Goal: Obtain resource: Download file/media

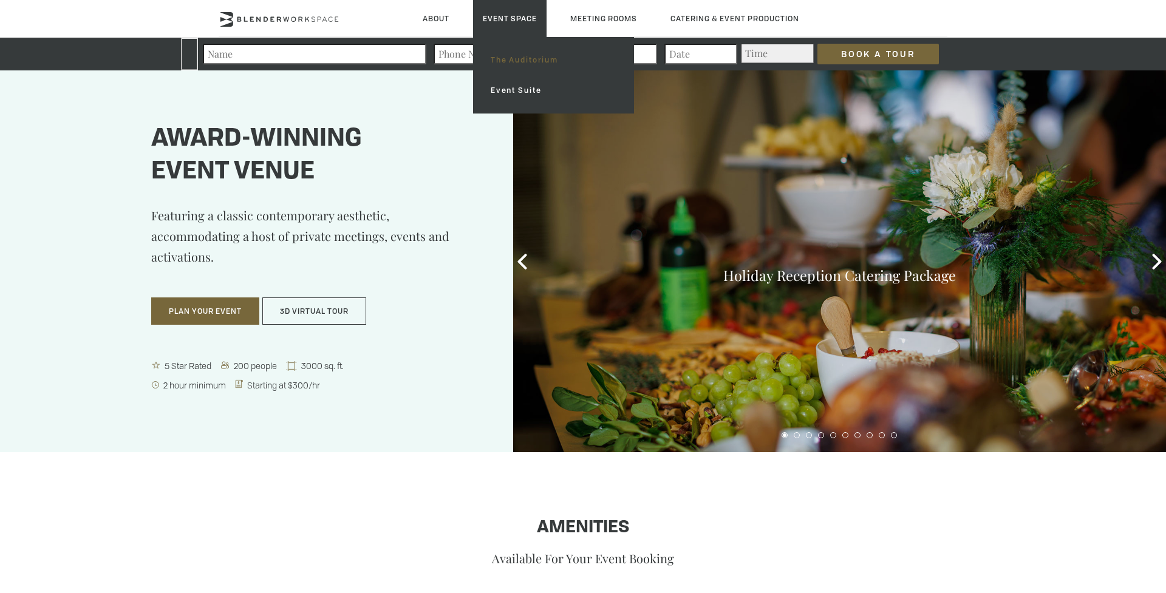
click at [518, 63] on link "The Auditorium" at bounding box center [553, 60] width 145 height 30
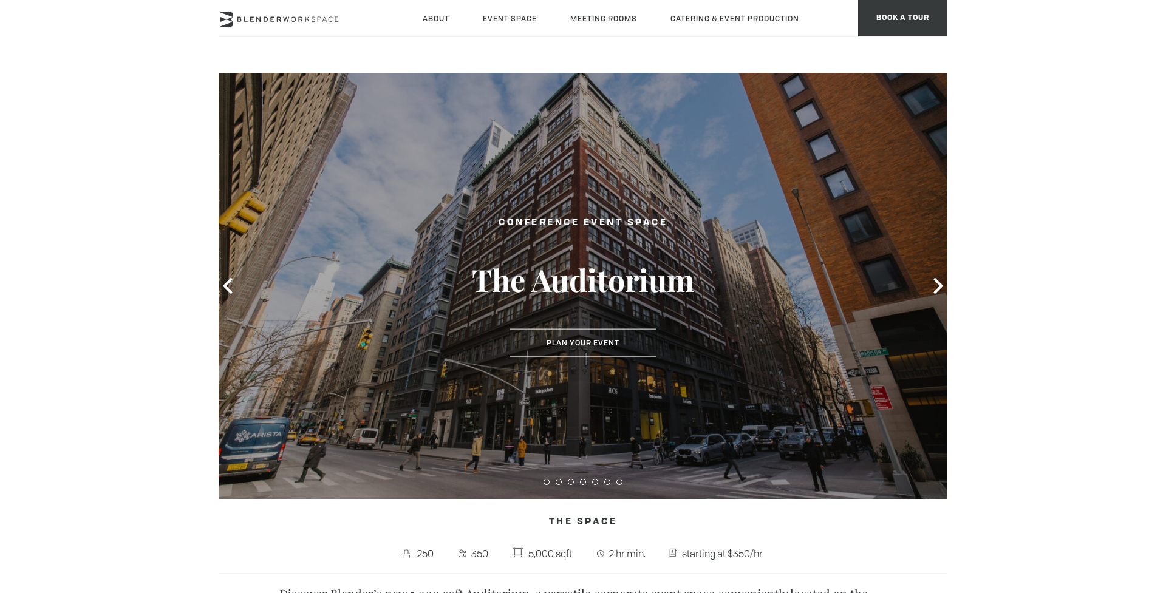
type div "[DATE]"
click at [932, 282] on icon at bounding box center [938, 286] width 16 height 16
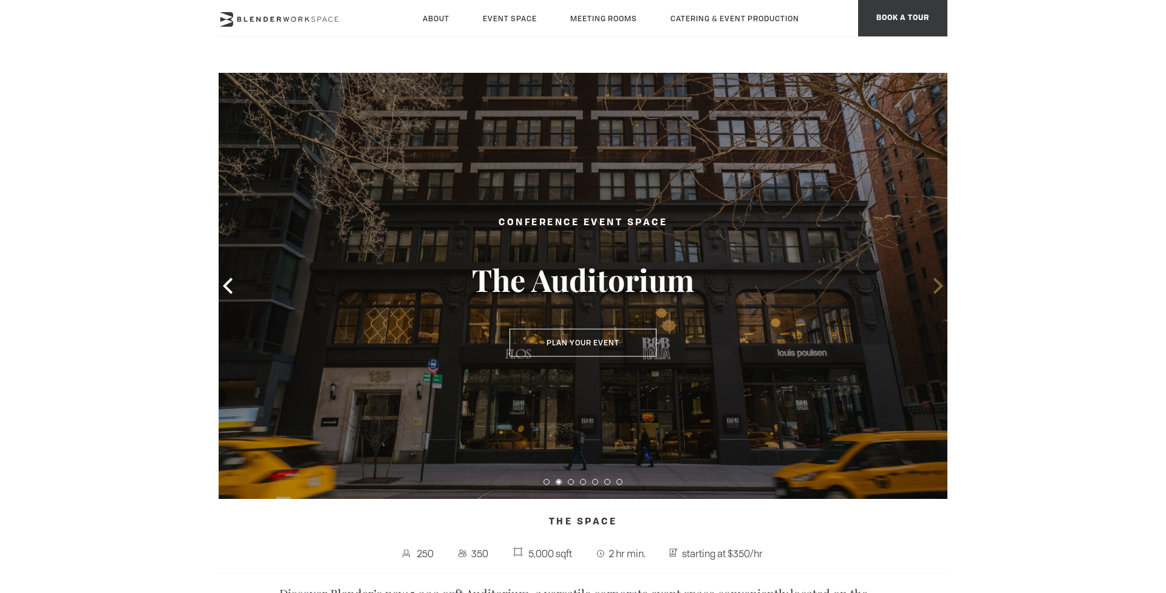
click at [934, 287] on icon at bounding box center [938, 286] width 16 height 16
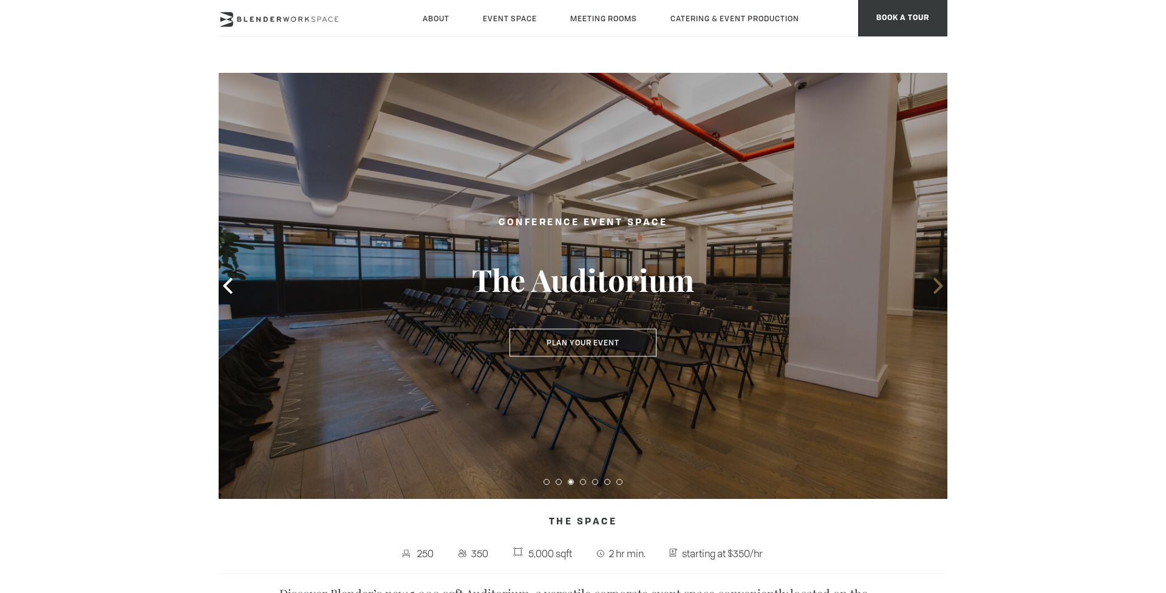
click at [934, 287] on icon at bounding box center [938, 286] width 16 height 16
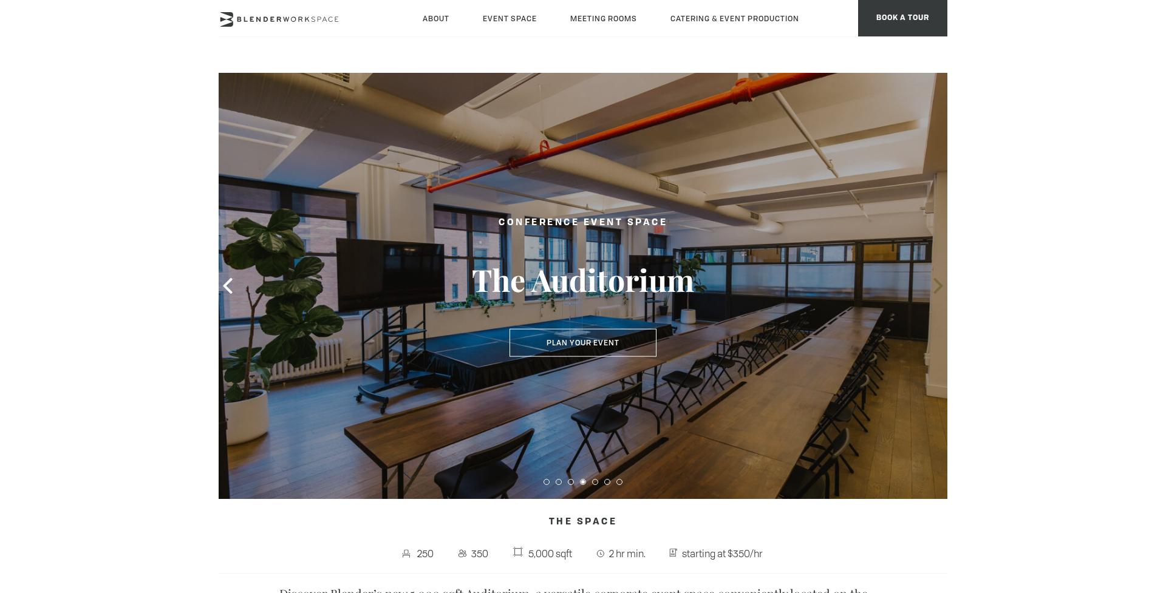
click at [934, 287] on icon at bounding box center [938, 286] width 16 height 16
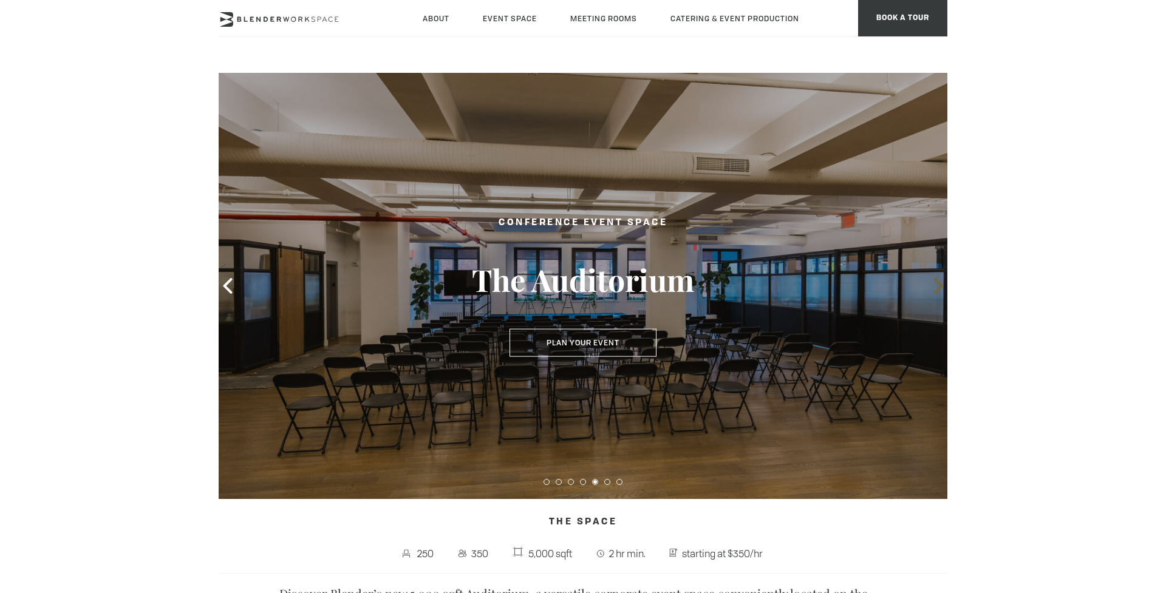
click at [934, 287] on icon at bounding box center [938, 286] width 16 height 16
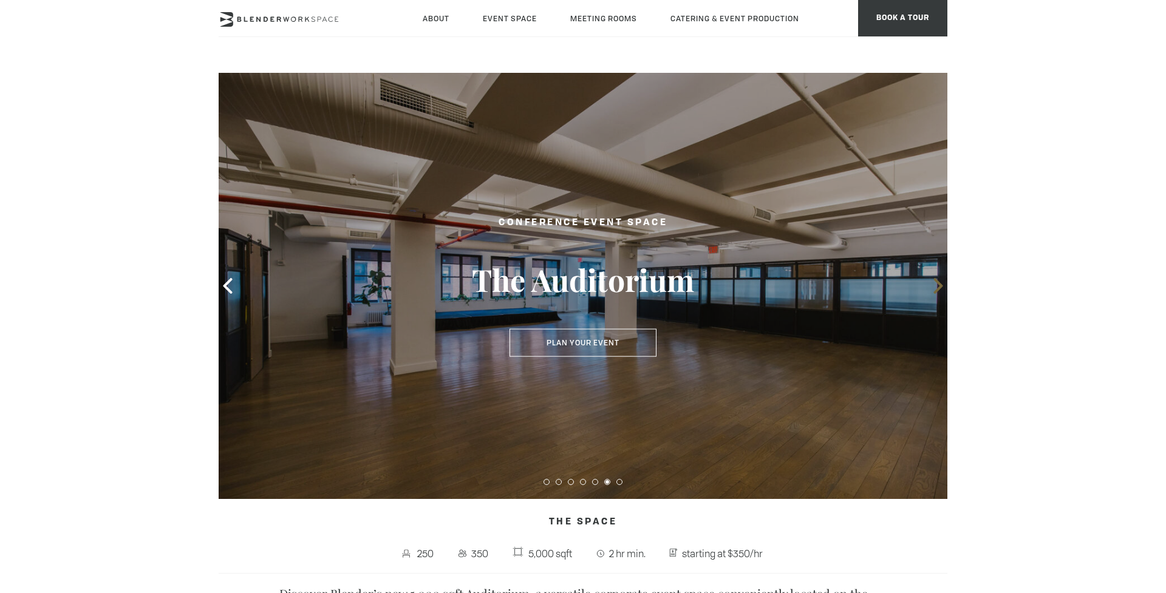
click at [934, 287] on icon at bounding box center [938, 286] width 16 height 16
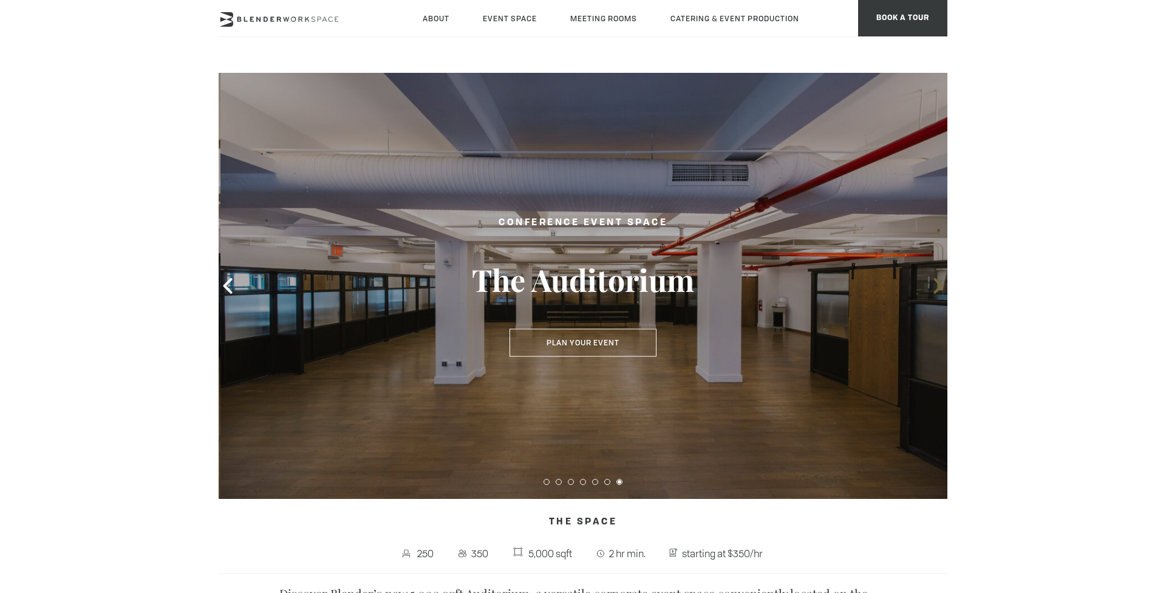
click at [934, 287] on icon at bounding box center [938, 286] width 16 height 16
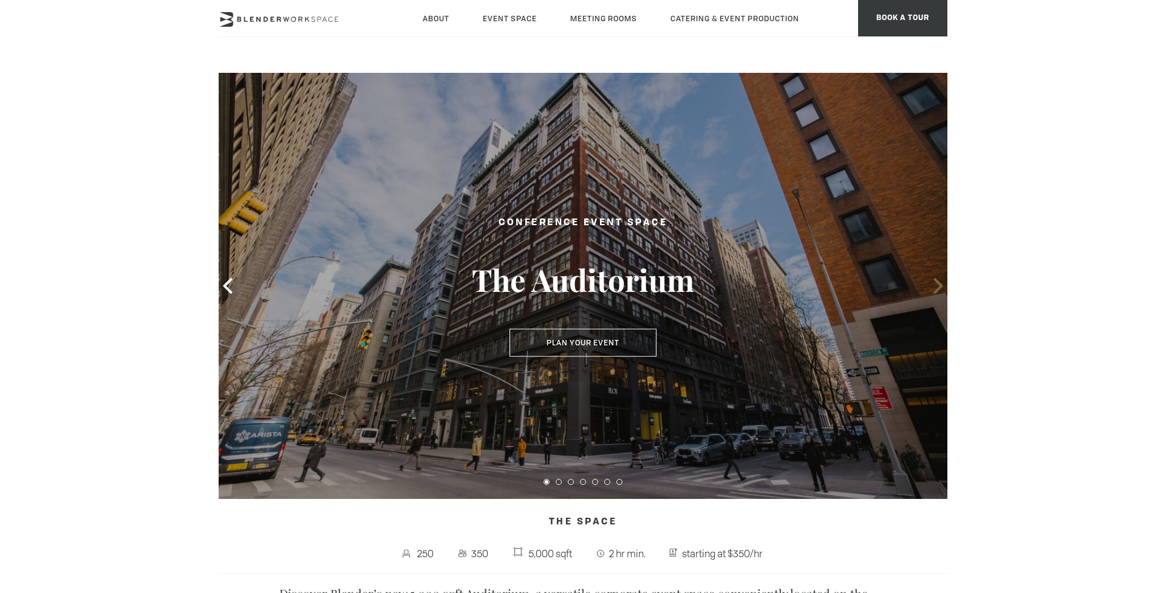
click at [942, 289] on icon at bounding box center [938, 286] width 16 height 16
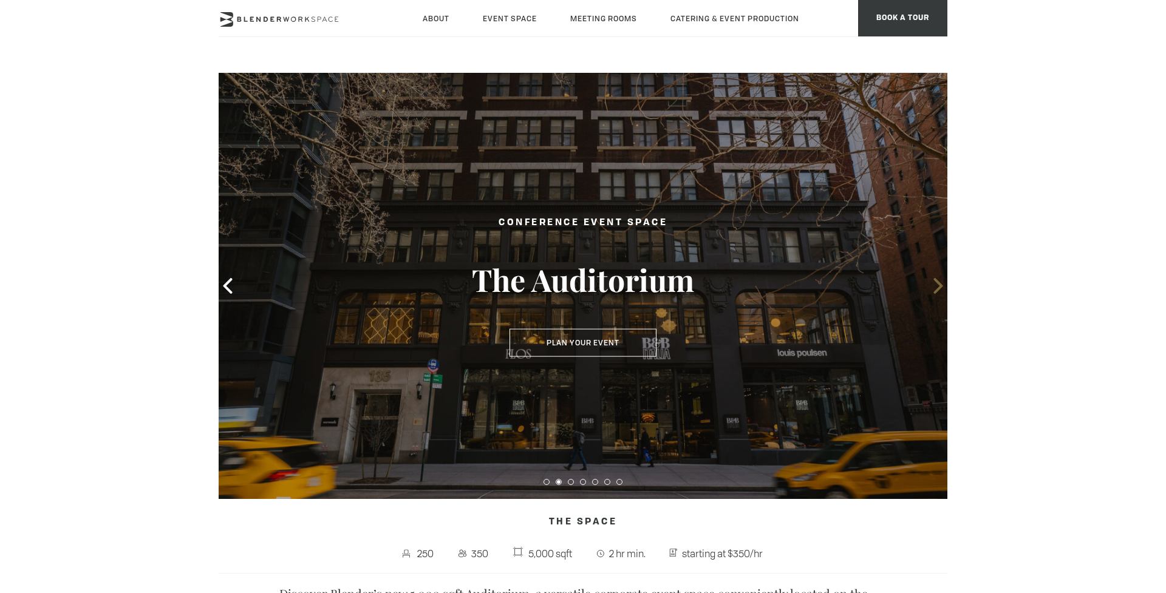
click at [938, 288] on icon at bounding box center [937, 286] width 9 height 16
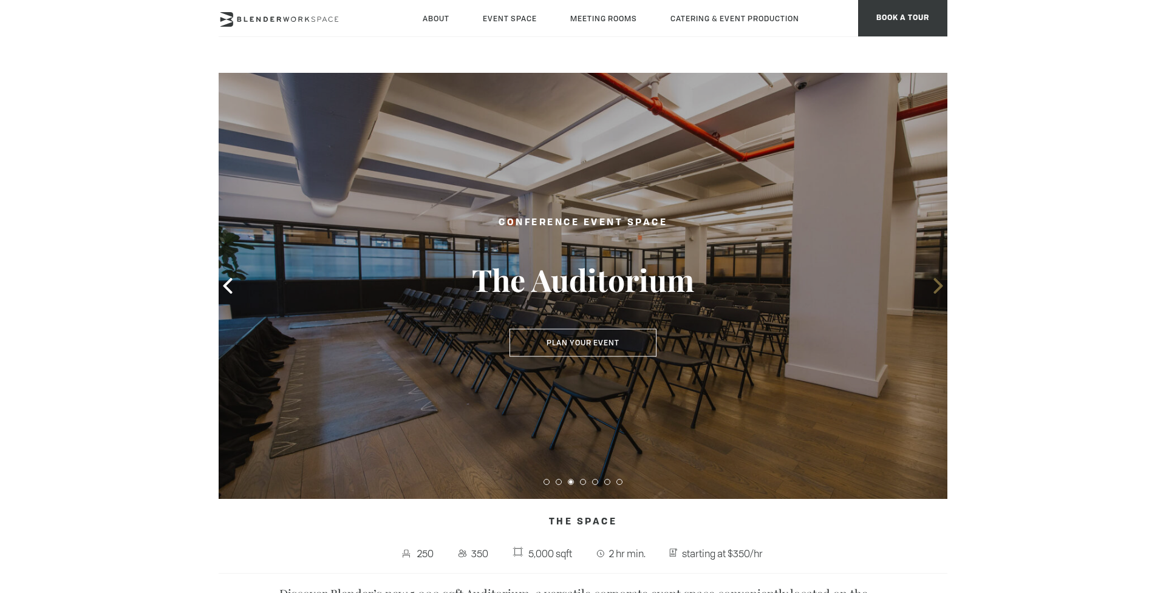
click at [938, 288] on icon at bounding box center [937, 286] width 9 height 16
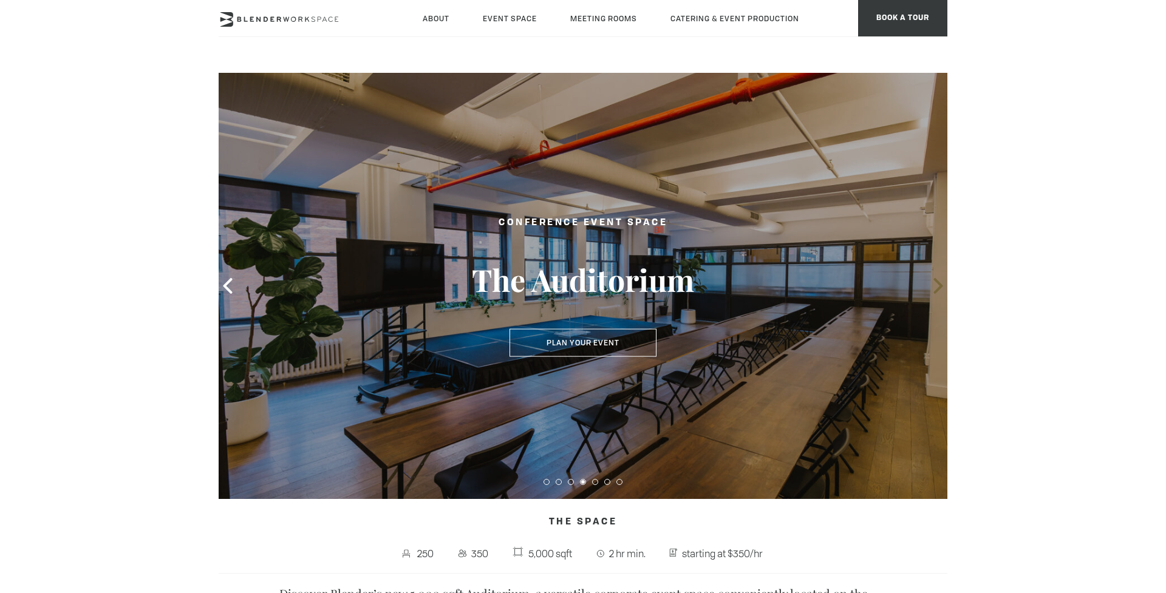
click at [938, 288] on icon at bounding box center [937, 286] width 9 height 16
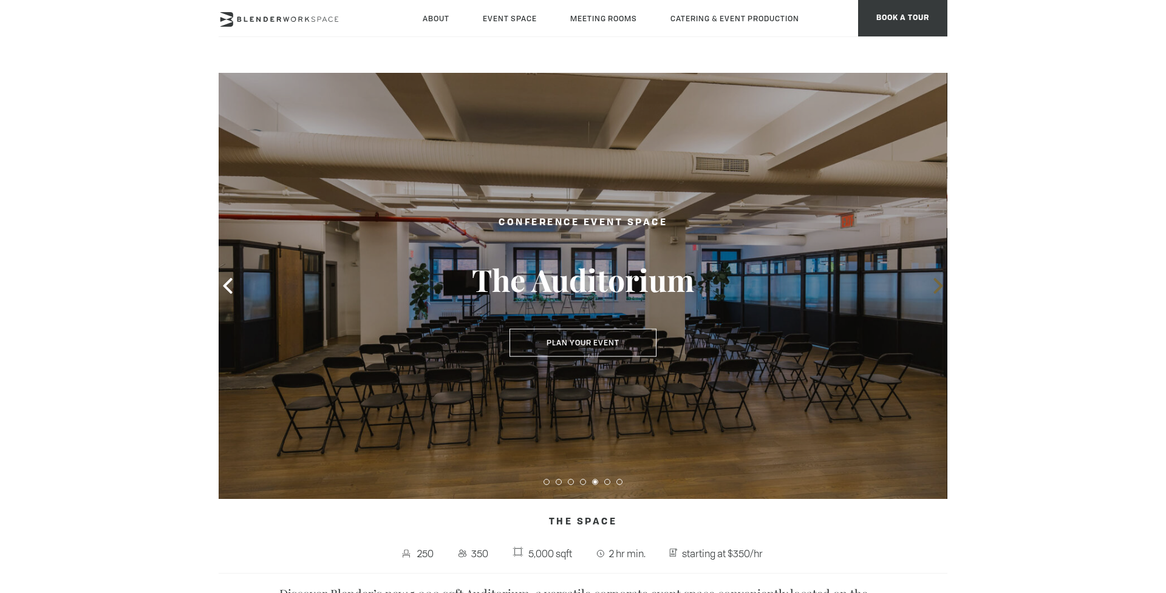
click at [938, 288] on icon at bounding box center [937, 286] width 9 height 16
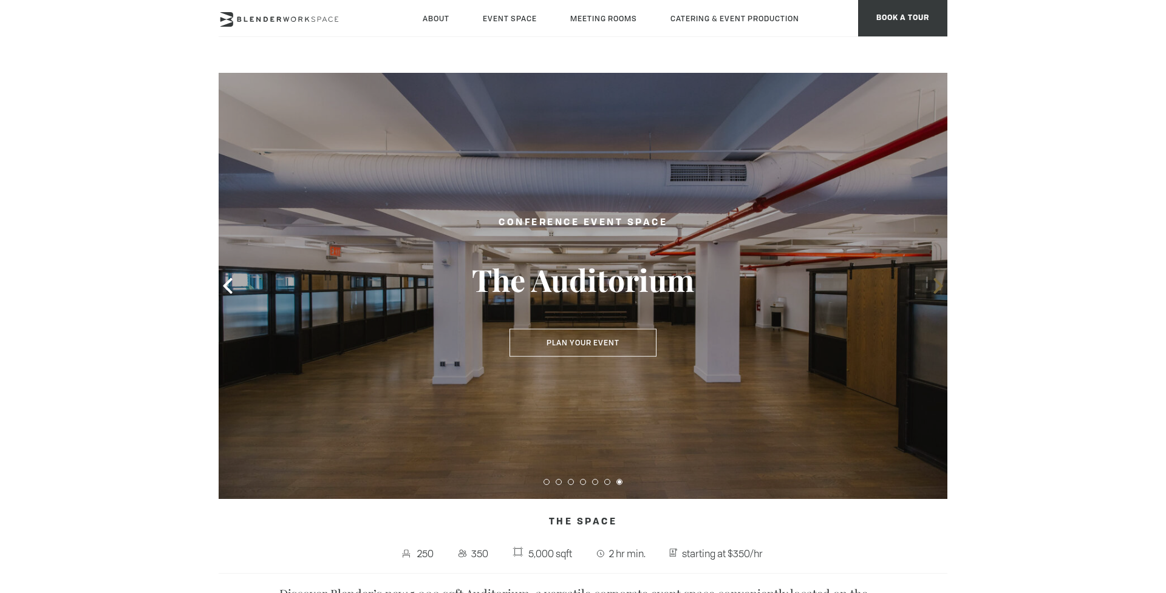
click at [938, 288] on icon at bounding box center [937, 286] width 9 height 16
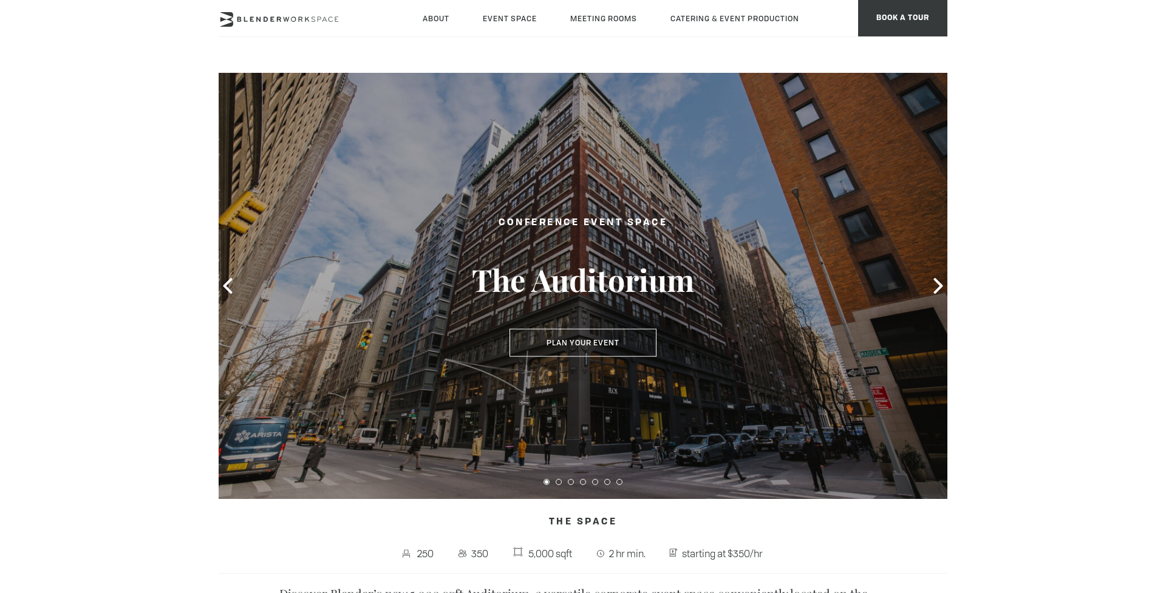
click at [936, 290] on icon at bounding box center [937, 286] width 9 height 16
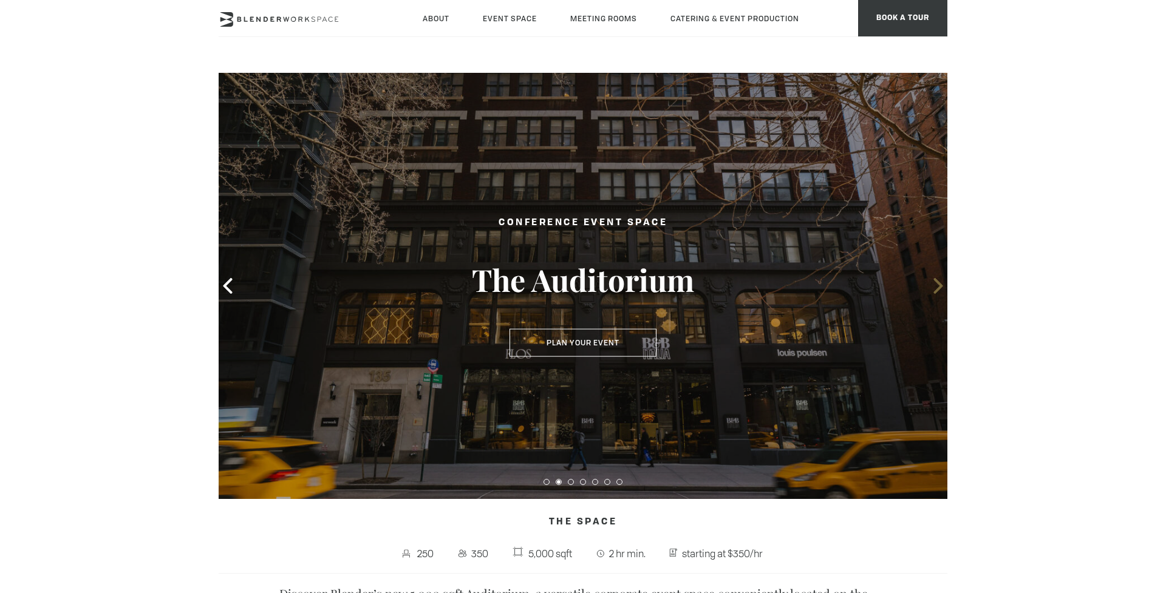
click at [936, 290] on icon at bounding box center [937, 286] width 9 height 16
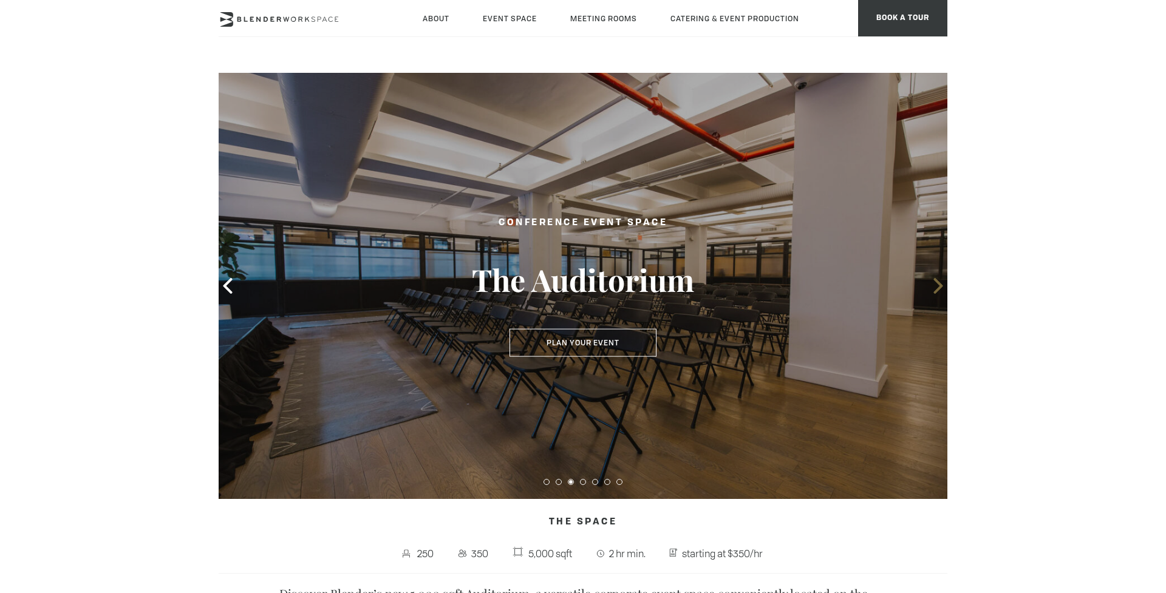
click at [936, 290] on icon at bounding box center [937, 286] width 9 height 16
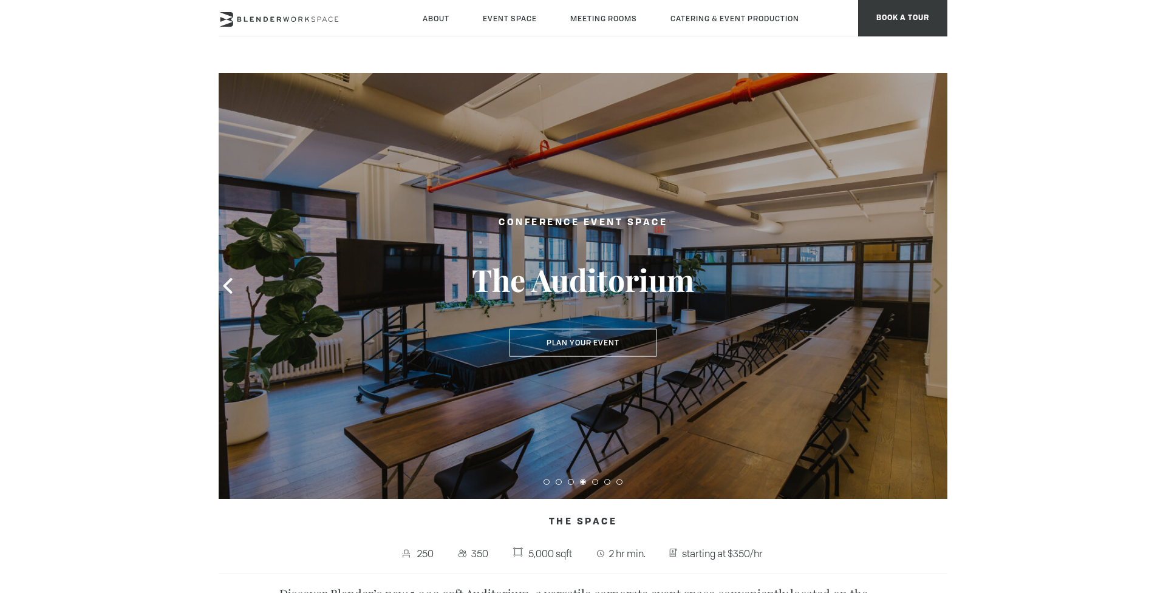
click at [941, 281] on icon at bounding box center [938, 286] width 16 height 16
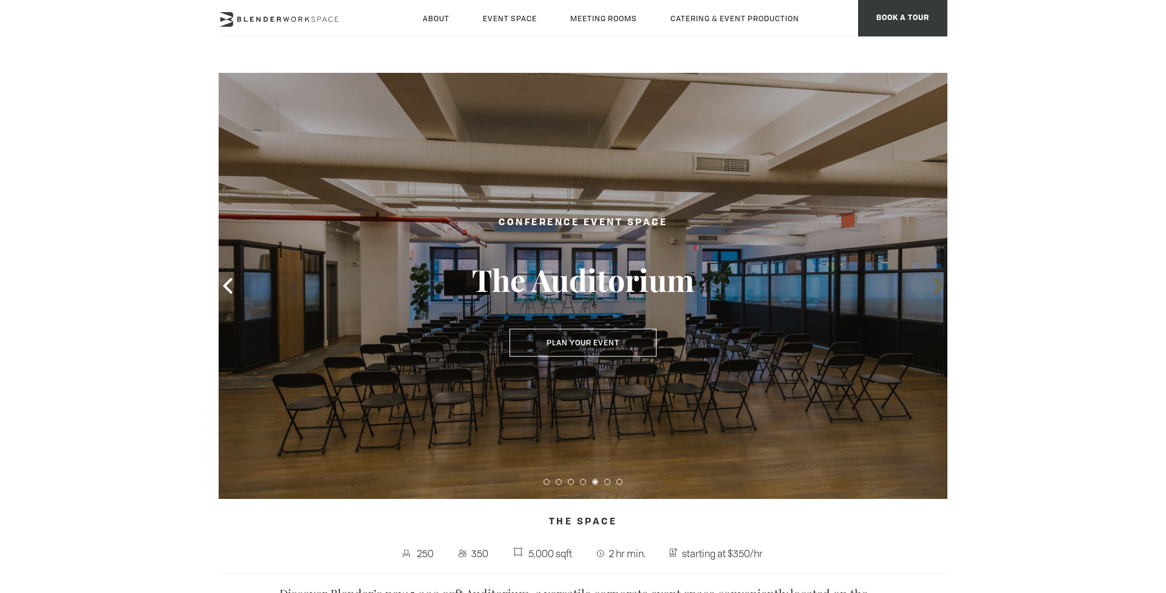
click at [938, 283] on icon at bounding box center [937, 286] width 9 height 16
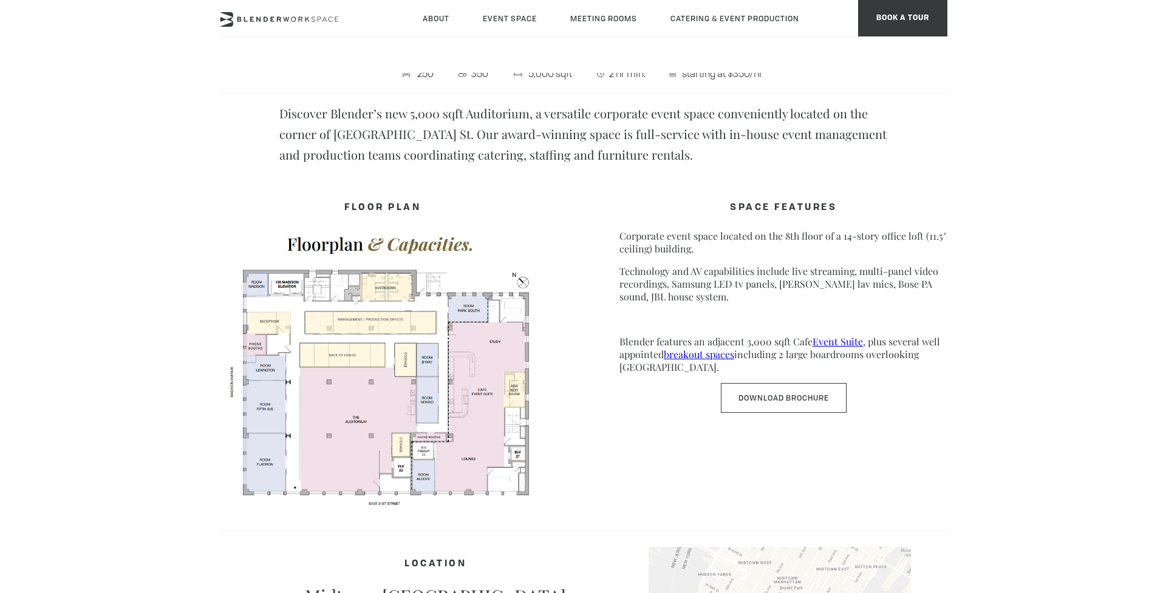
scroll to position [481, 0]
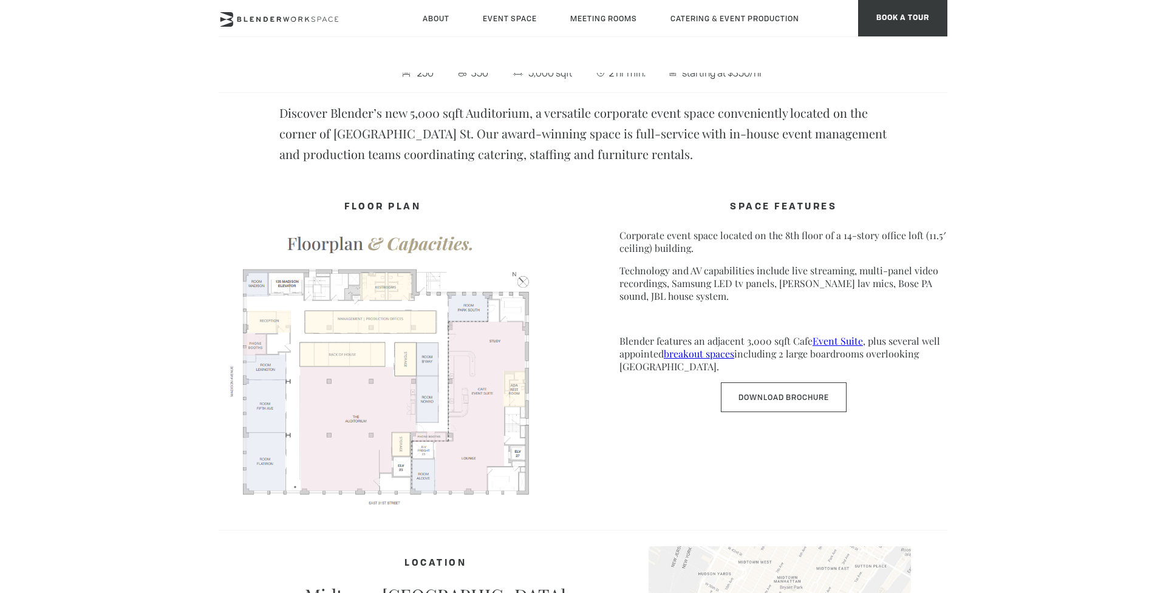
click at [370, 416] on img at bounding box center [383, 366] width 328 height 284
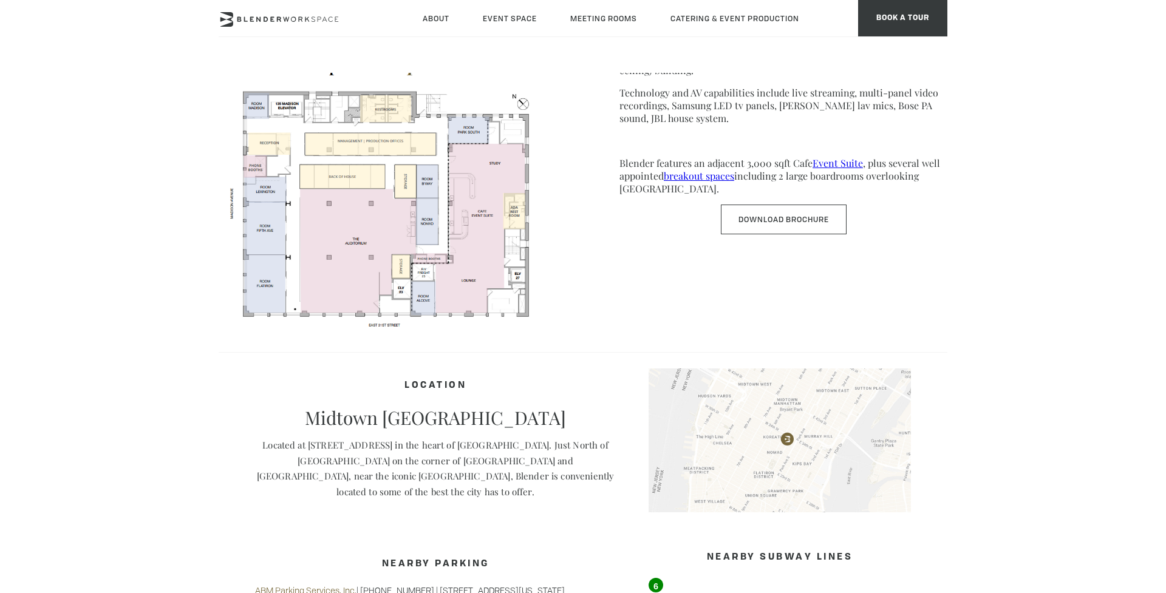
scroll to position [696, 0]
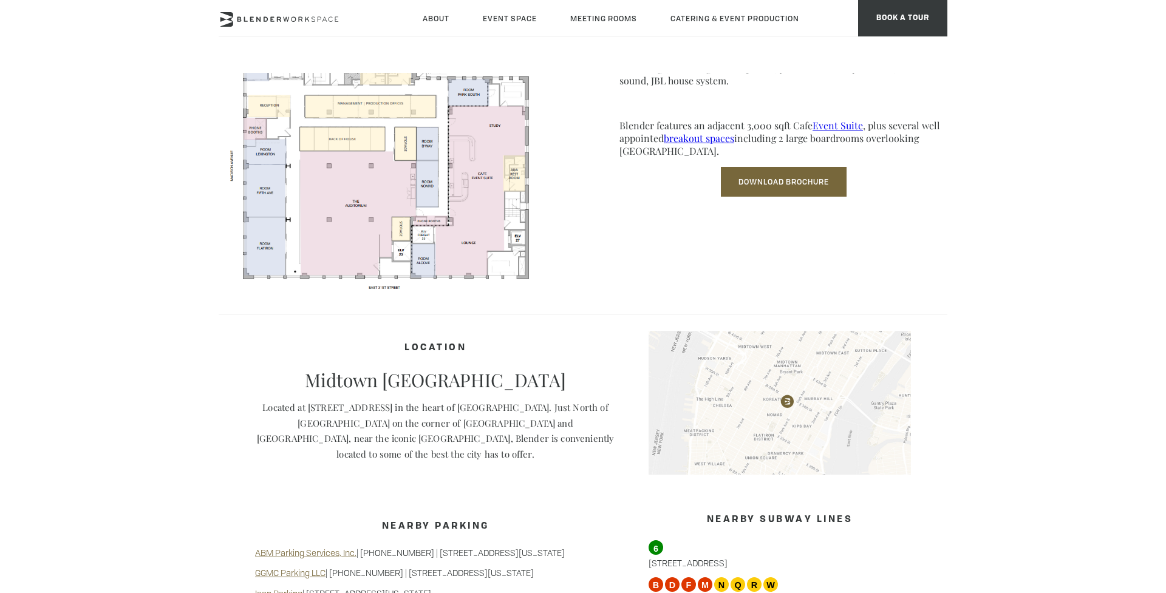
click at [796, 182] on link "Download Brochure" at bounding box center [784, 182] width 126 height 30
click at [1060, 211] on body "Skip to main content About Neighborhood Global Collective Journal Event Space T…" at bounding box center [583, 209] width 1166 height 1664
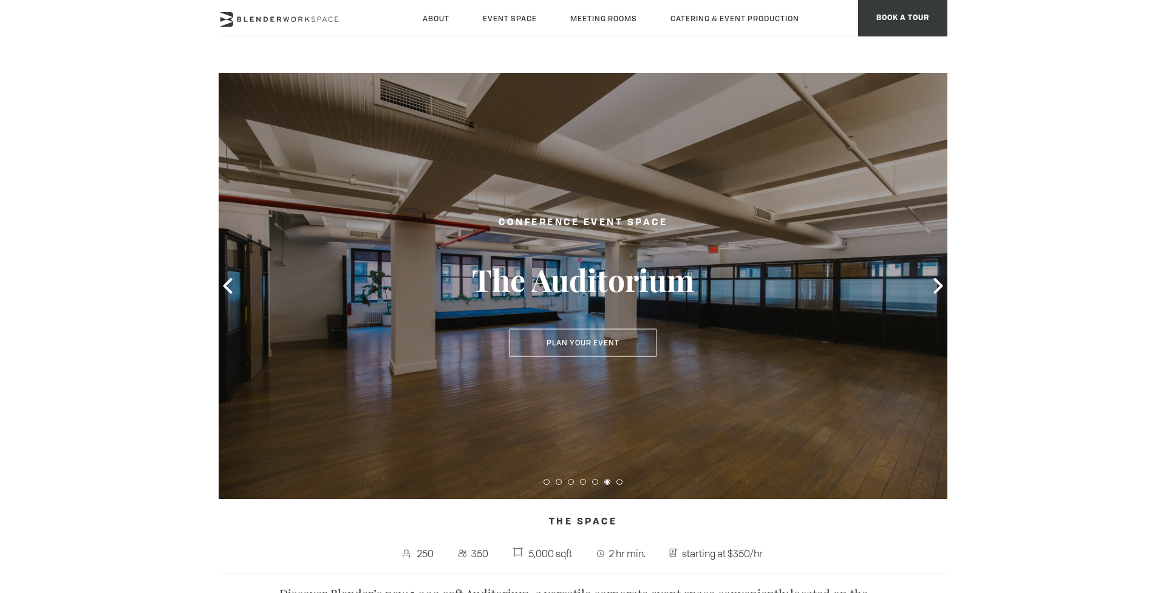
scroll to position [0, 0]
